Goal: Task Accomplishment & Management: Manage account settings

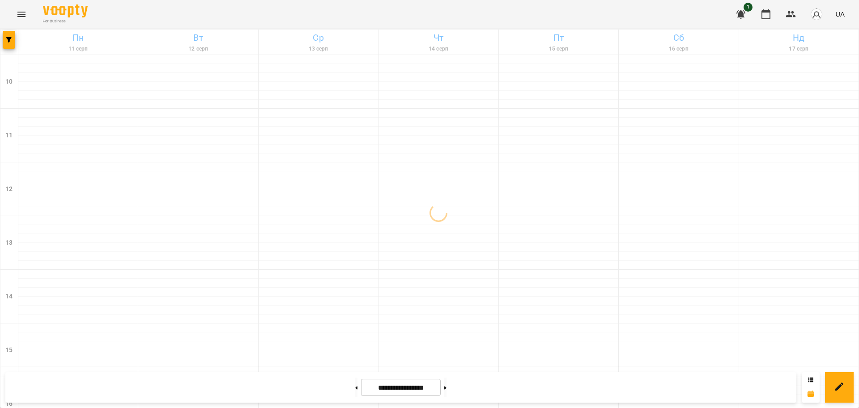
scroll to position [385, 0]
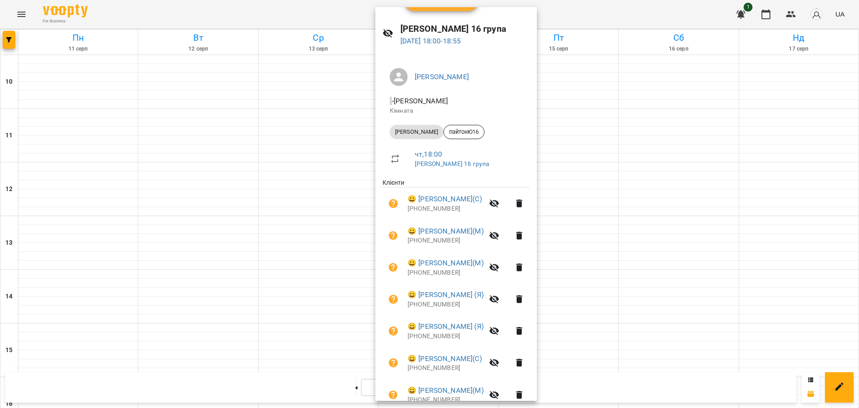
scroll to position [0, 0]
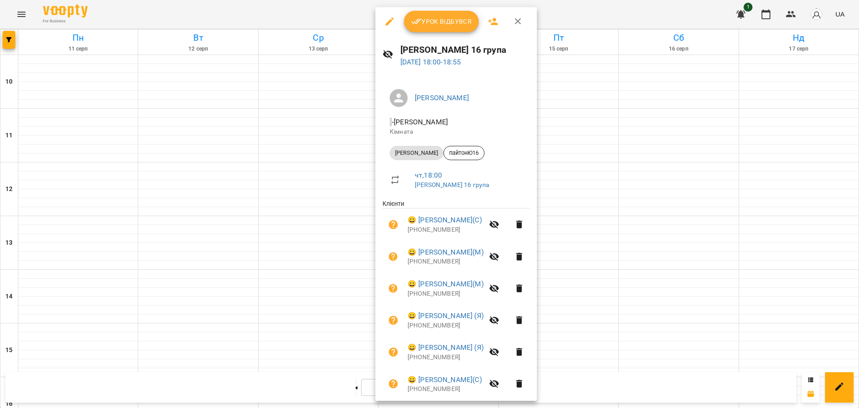
click at [453, 33] on div "Урок відбувся" at bounding box center [457, 21] width 162 height 29
click at [440, 19] on span "Урок відбувся" at bounding box center [441, 21] width 61 height 11
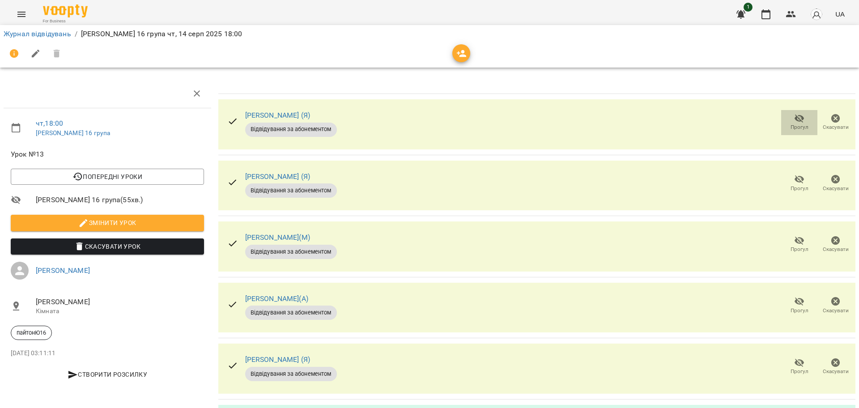
click at [787, 122] on span "Прогул" at bounding box center [800, 122] width 26 height 18
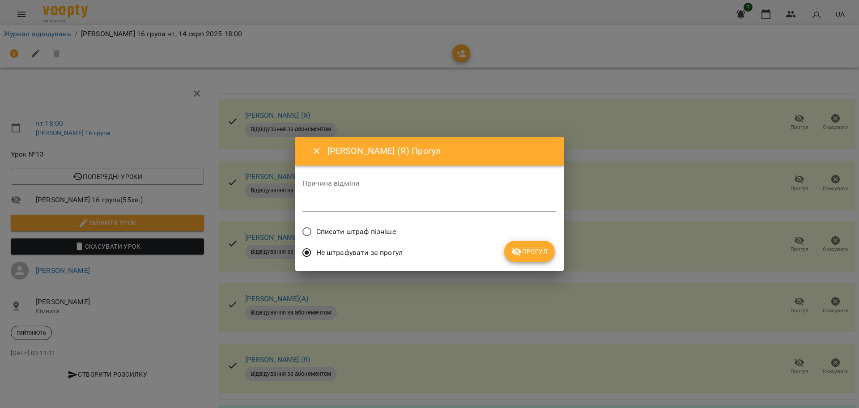
click at [324, 233] on span "Списати штраф пізніше" at bounding box center [356, 232] width 80 height 11
drag, startPoint x: 539, startPoint y: 250, endPoint x: 530, endPoint y: 243, distance: 11.5
click at [537, 250] on span "Прогул" at bounding box center [530, 251] width 36 height 11
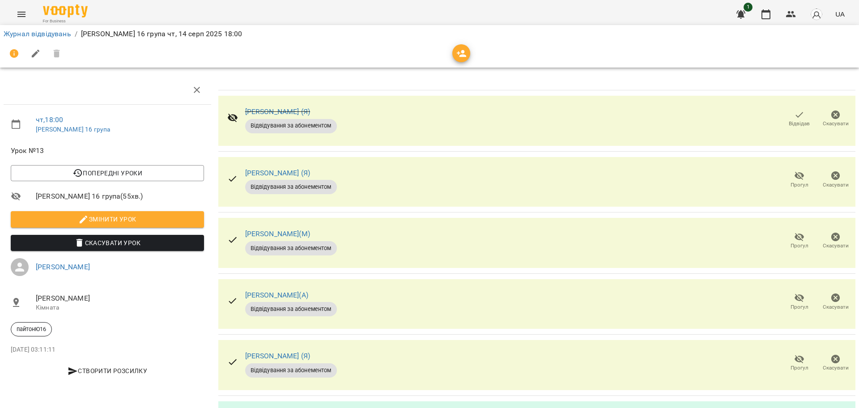
scroll to position [313, 0]
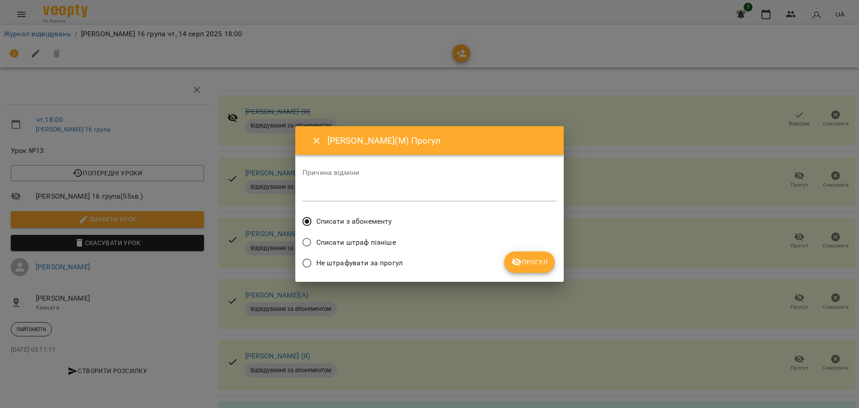
click at [529, 265] on span "Прогул" at bounding box center [530, 262] width 36 height 11
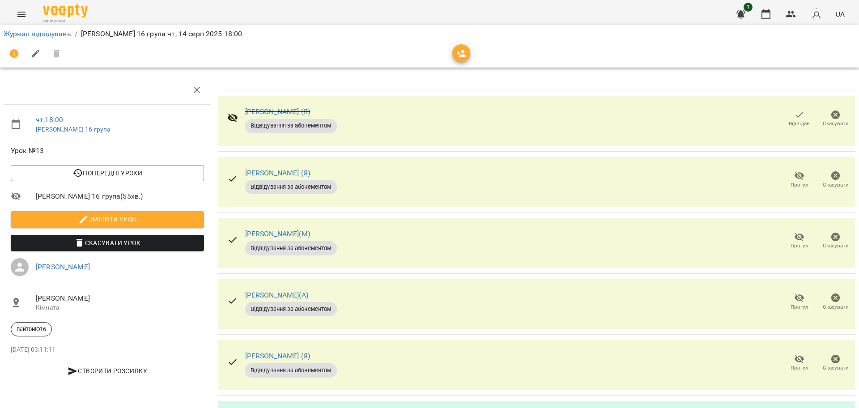
scroll to position [0, 0]
